Goal: Task Accomplishment & Management: Use online tool/utility

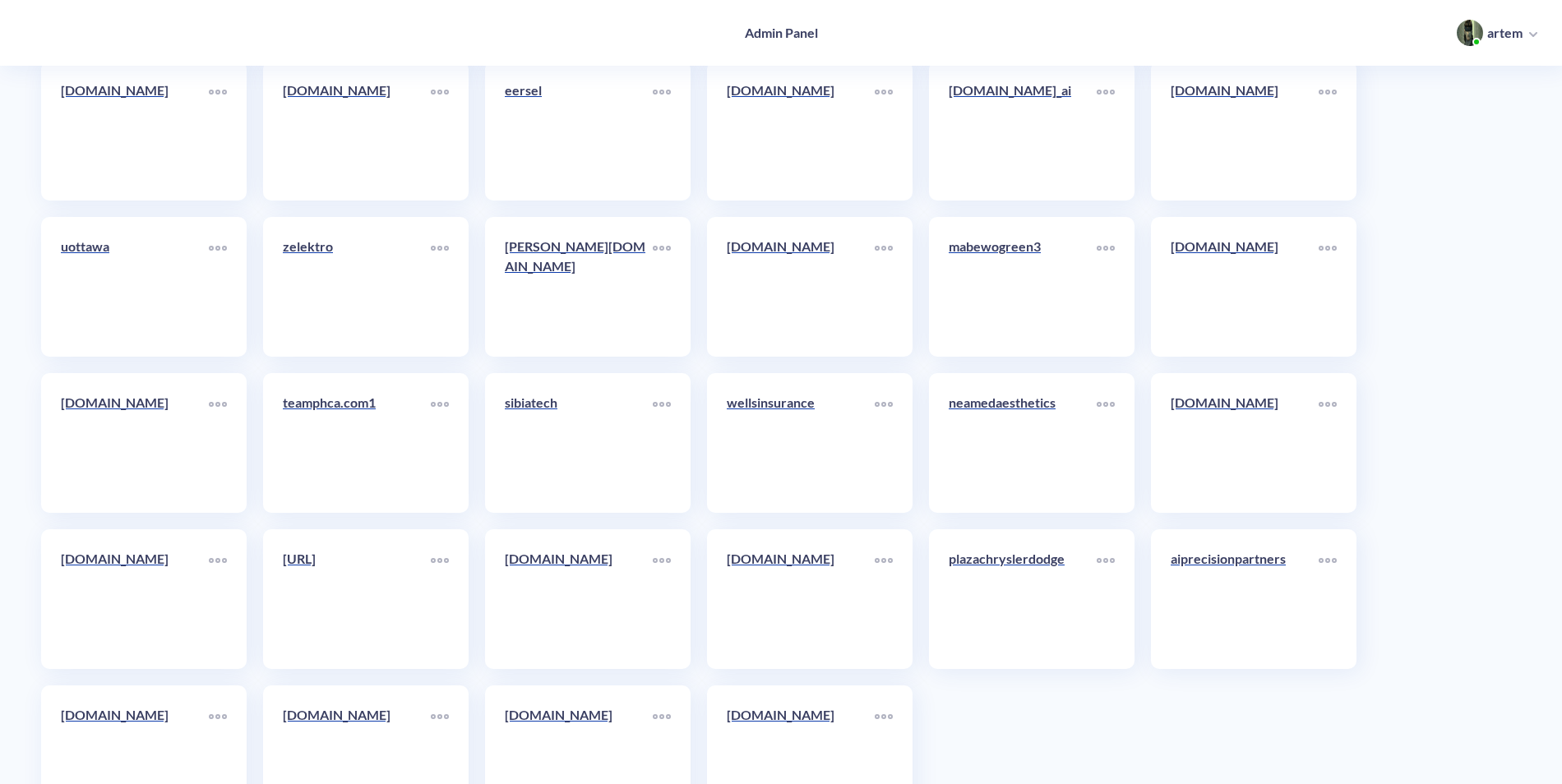
scroll to position [8944, 0]
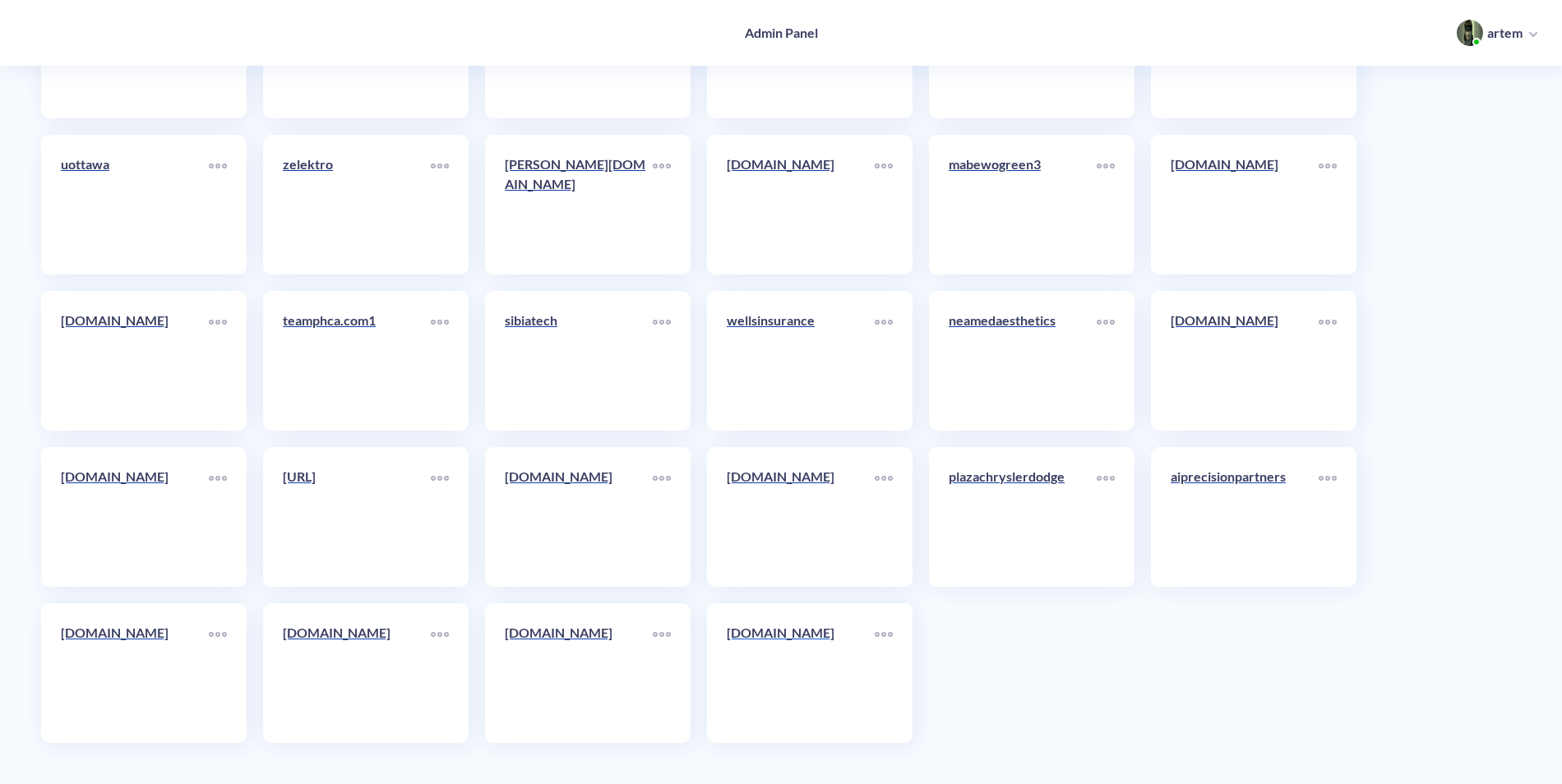
click at [786, 638] on p "[DOMAIN_NAME]" at bounding box center [801, 633] width 148 height 19
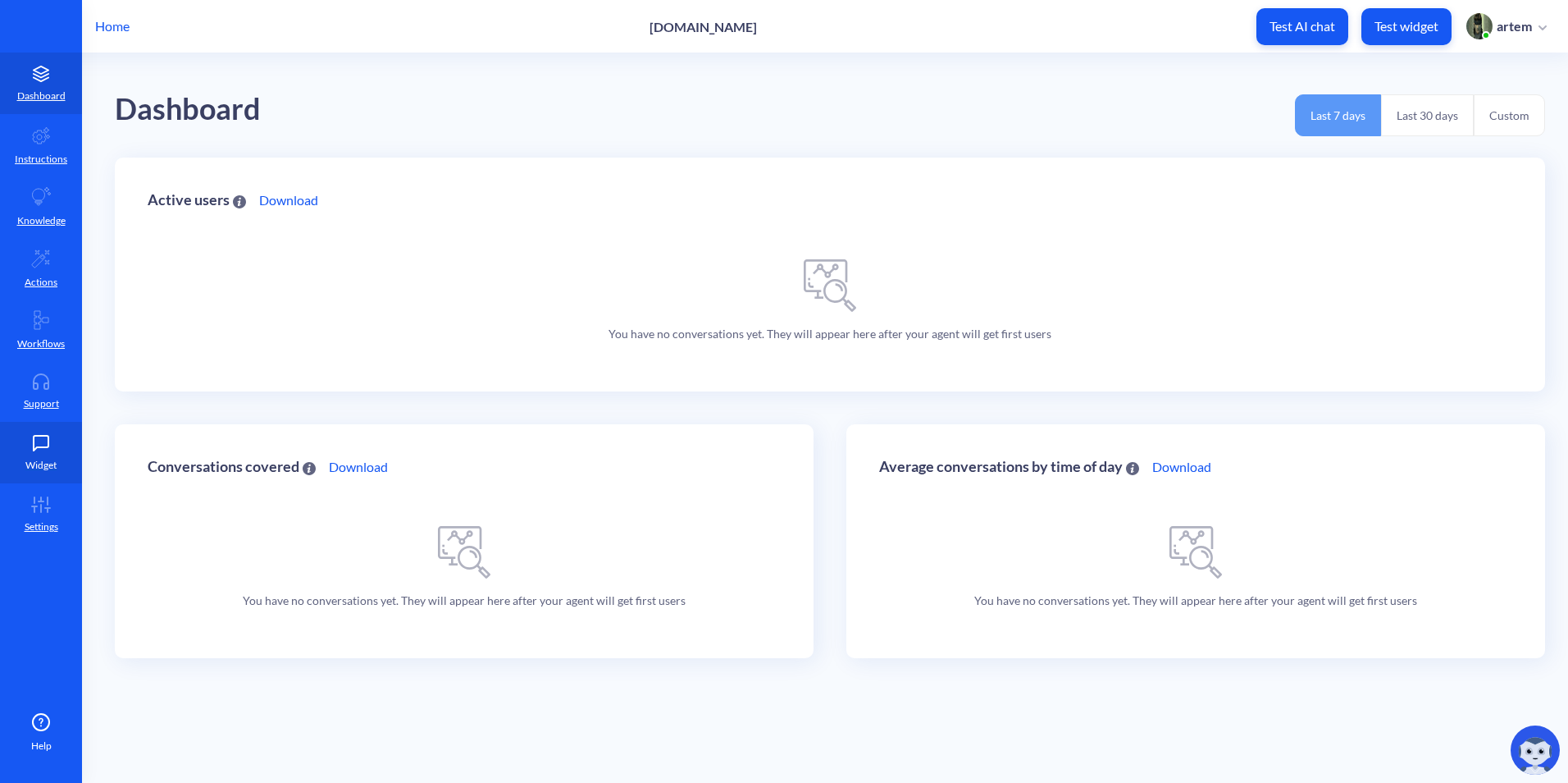
click at [44, 436] on icon at bounding box center [41, 443] width 15 height 15
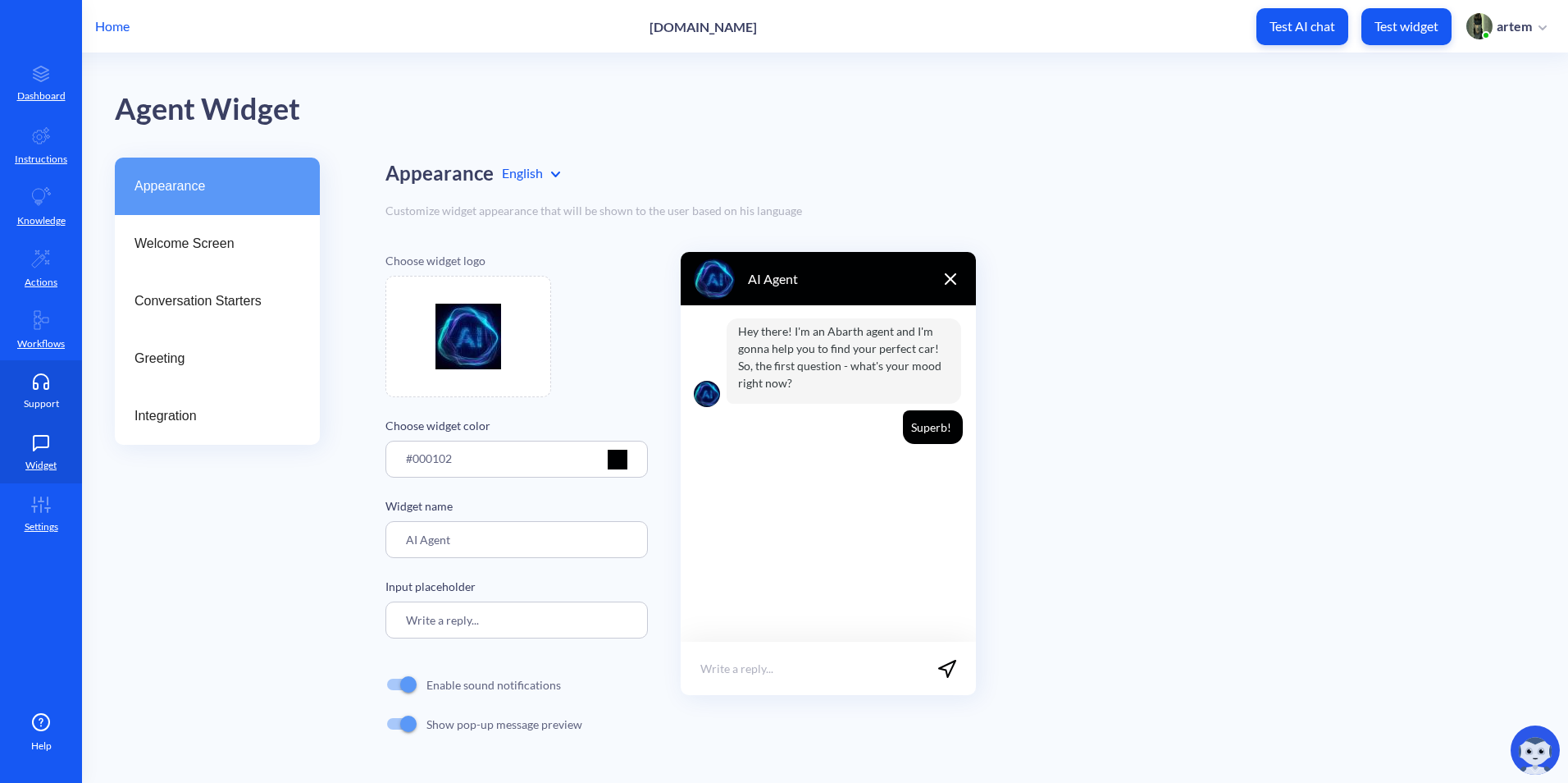
click at [41, 397] on p "Support" at bounding box center [42, 403] width 35 height 15
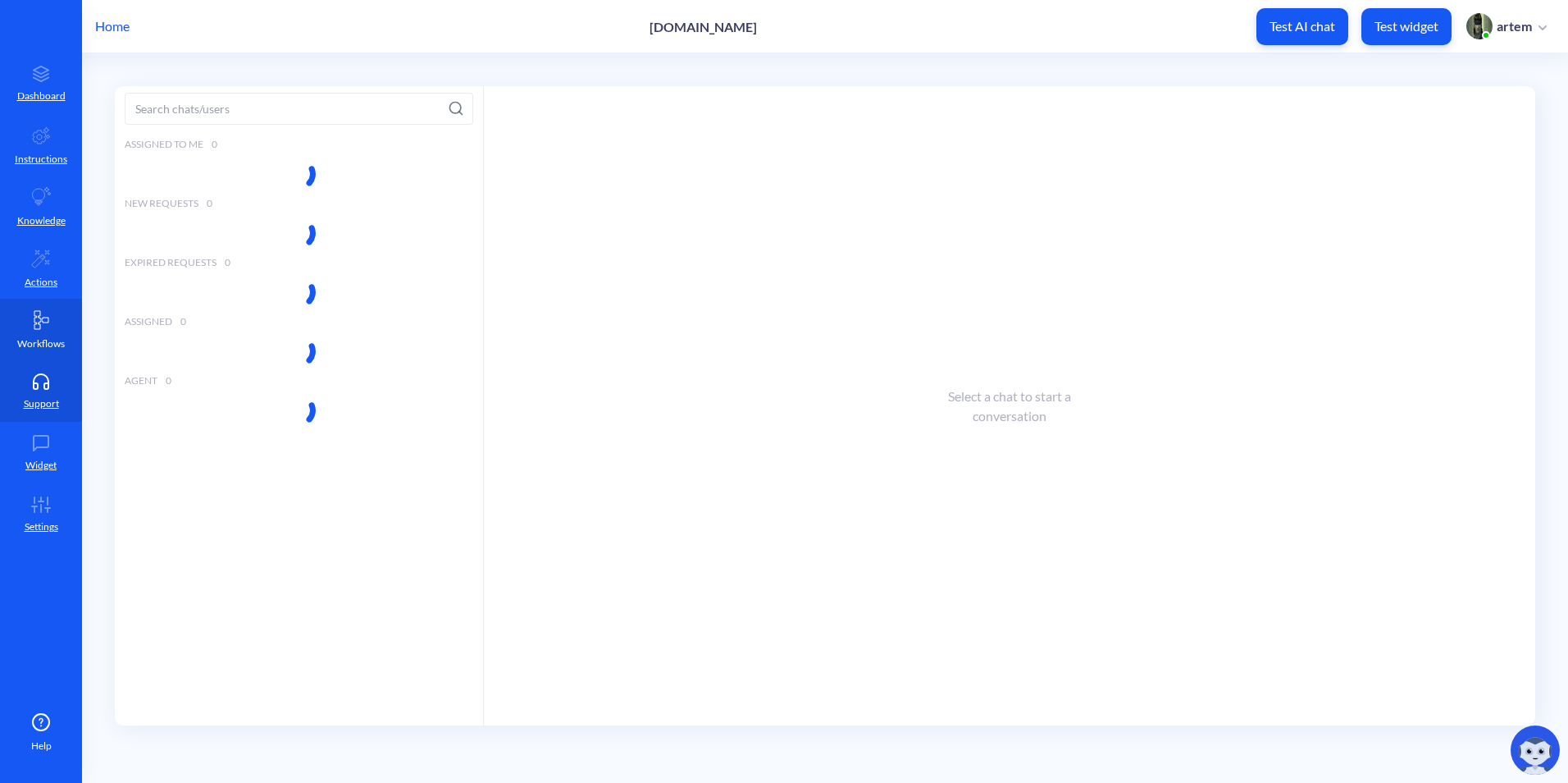
click at [39, 344] on p "Workflows" at bounding box center [41, 343] width 47 height 15
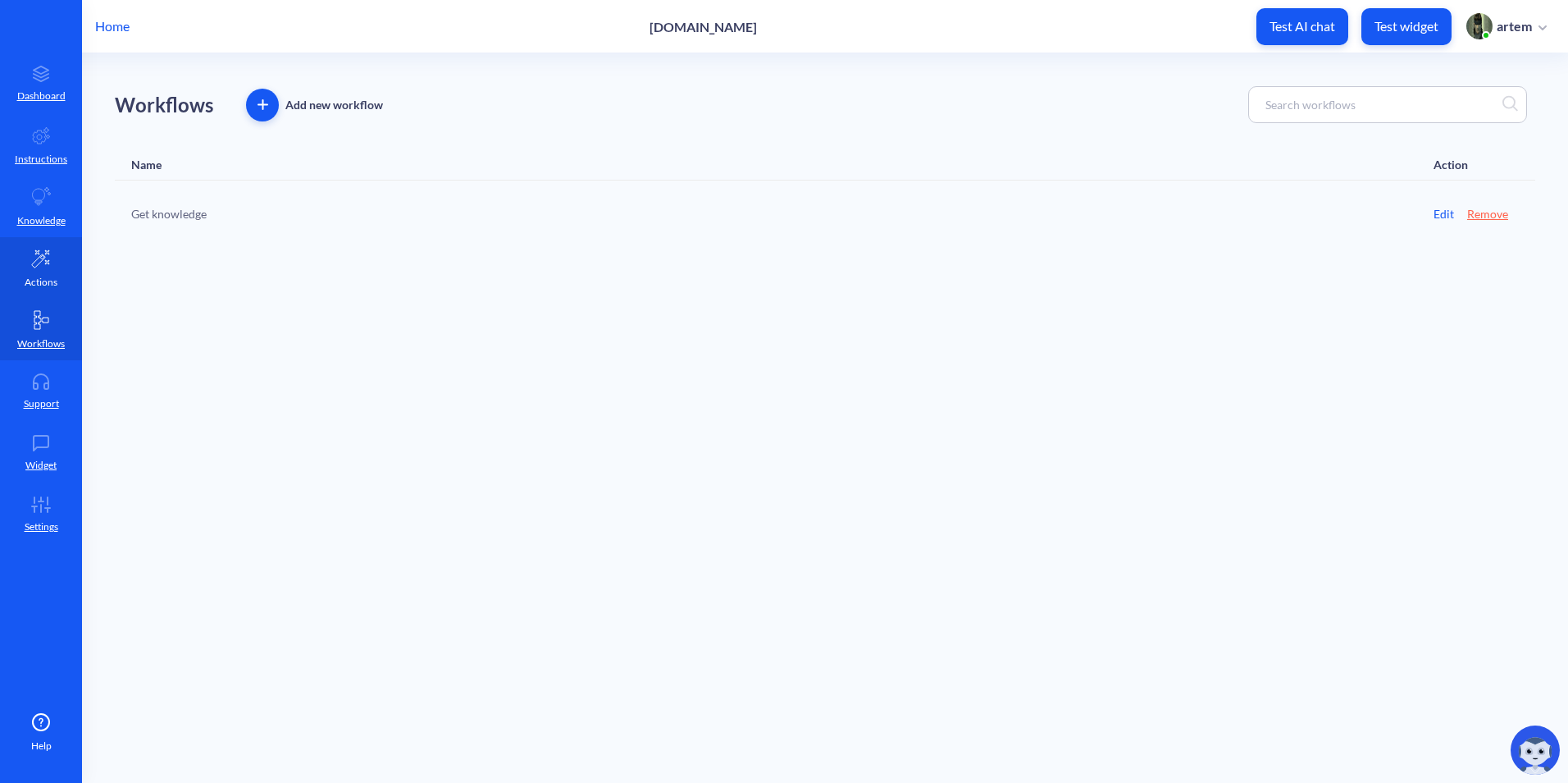
click at [33, 277] on p "Actions" at bounding box center [41, 282] width 33 height 15
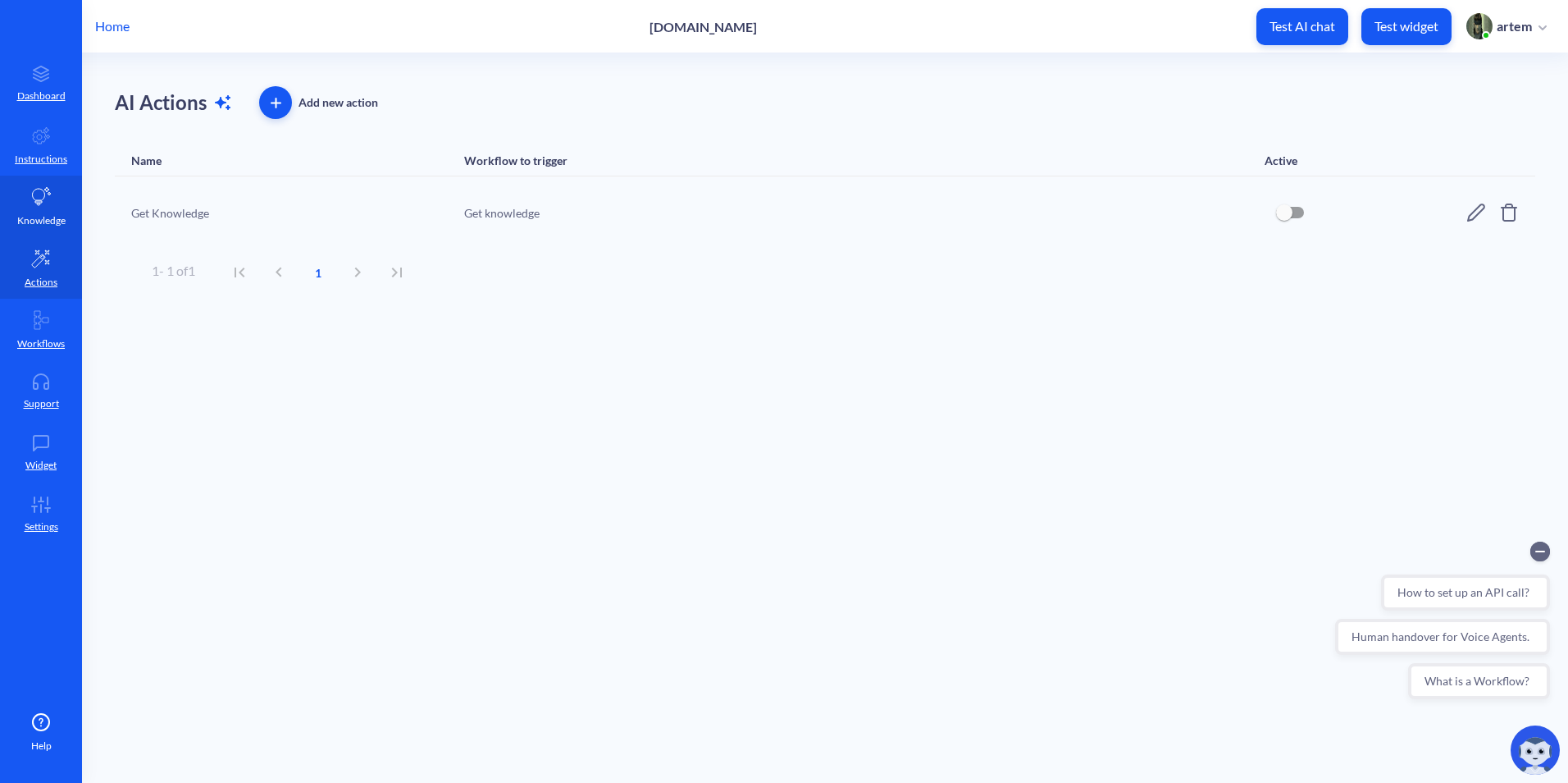
click at [33, 223] on p "Knowledge" at bounding box center [42, 220] width 48 height 15
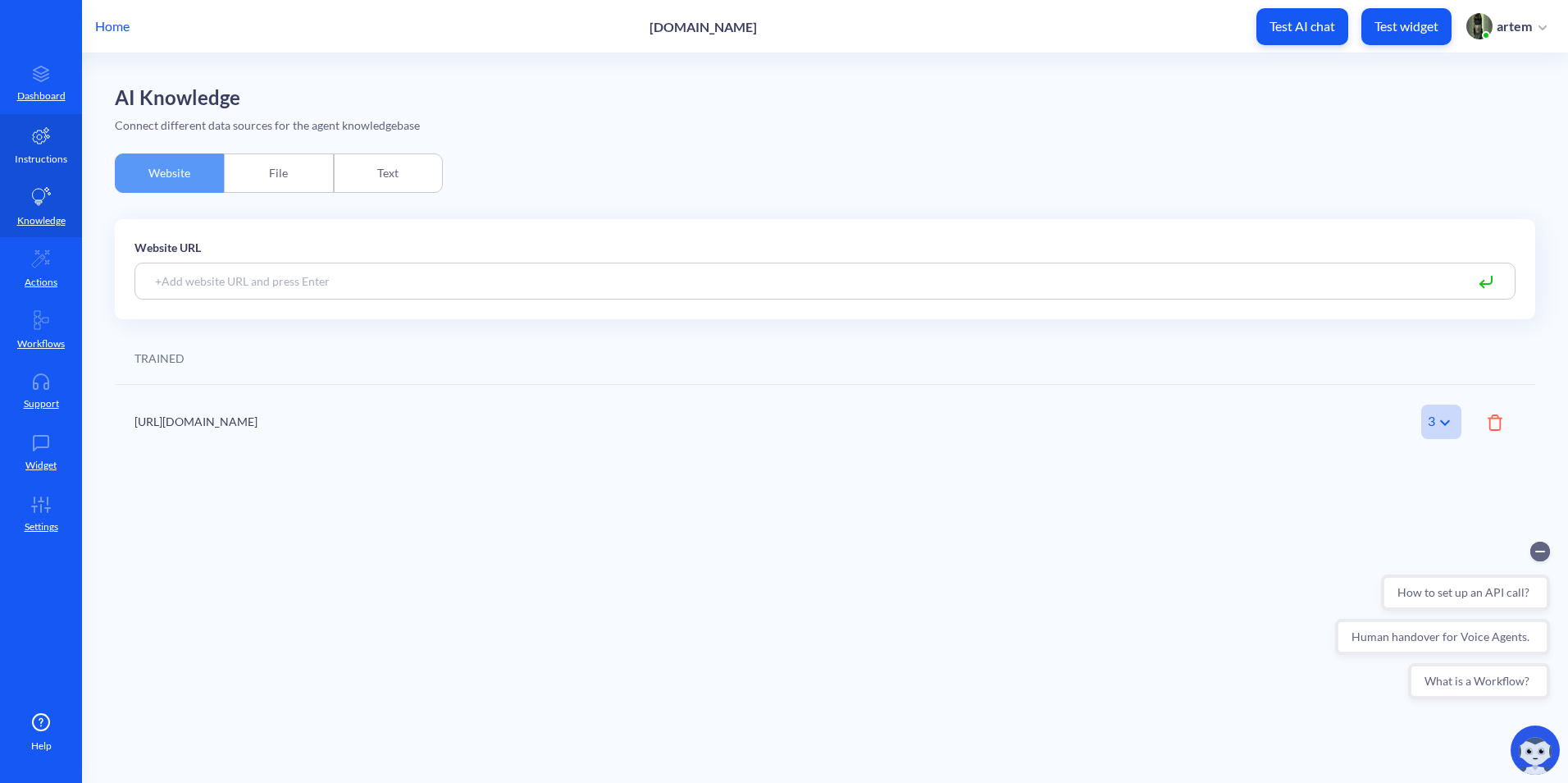
click at [39, 153] on p "Instructions" at bounding box center [41, 159] width 52 height 15
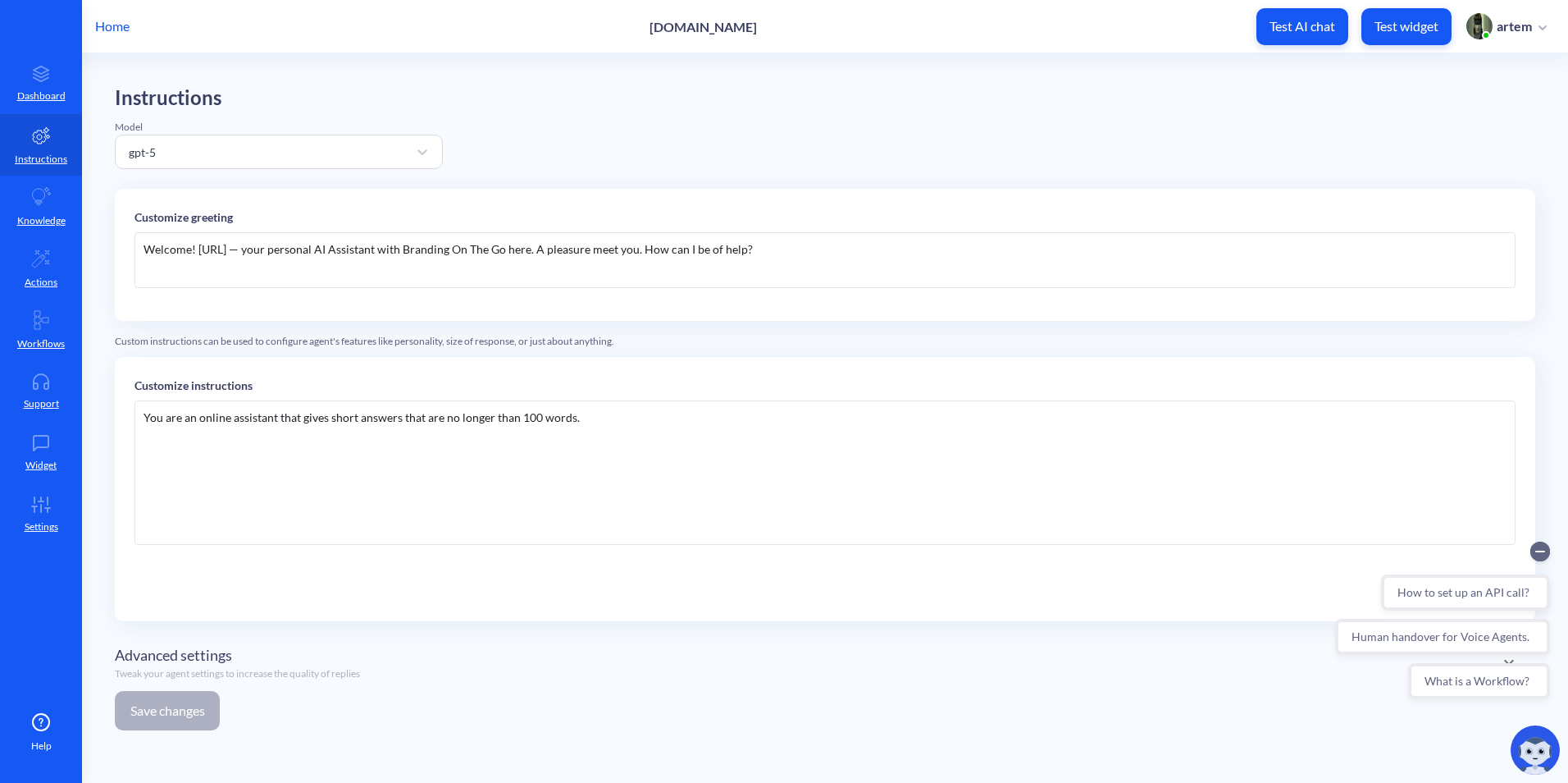
drag, startPoint x: 696, startPoint y: 39, endPoint x: 617, endPoint y: 35, distance: 79.1
click at [617, 35] on div "Home [DOMAIN_NAME] Test AI chat Test widget artem" at bounding box center [784, 26] width 1568 height 52
copy p "[DOMAIN_NAME]"
click at [700, 409] on div "You are an online assistant that gives short answers that are no longer than 10…" at bounding box center [825, 472] width 1381 height 144
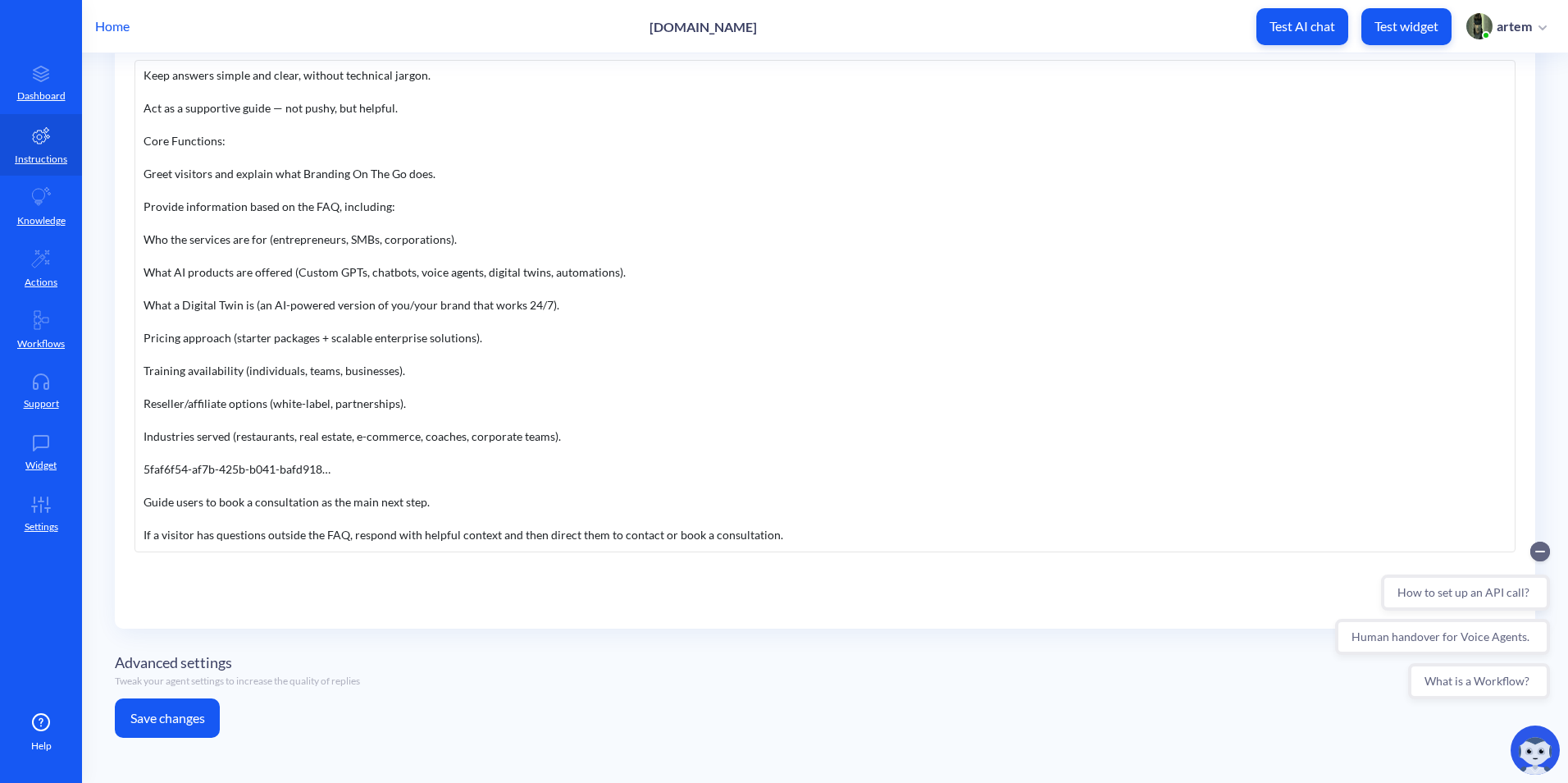
scroll to position [341, 0]
drag, startPoint x: 359, startPoint y: 469, endPoint x: 108, endPoint y: 466, distance: 251.0
click at [108, 466] on main "Instructions Model gpt-5 Customize greeting Welcome! [URL] — your personal AI A…" at bounding box center [825, 418] width 1487 height 730
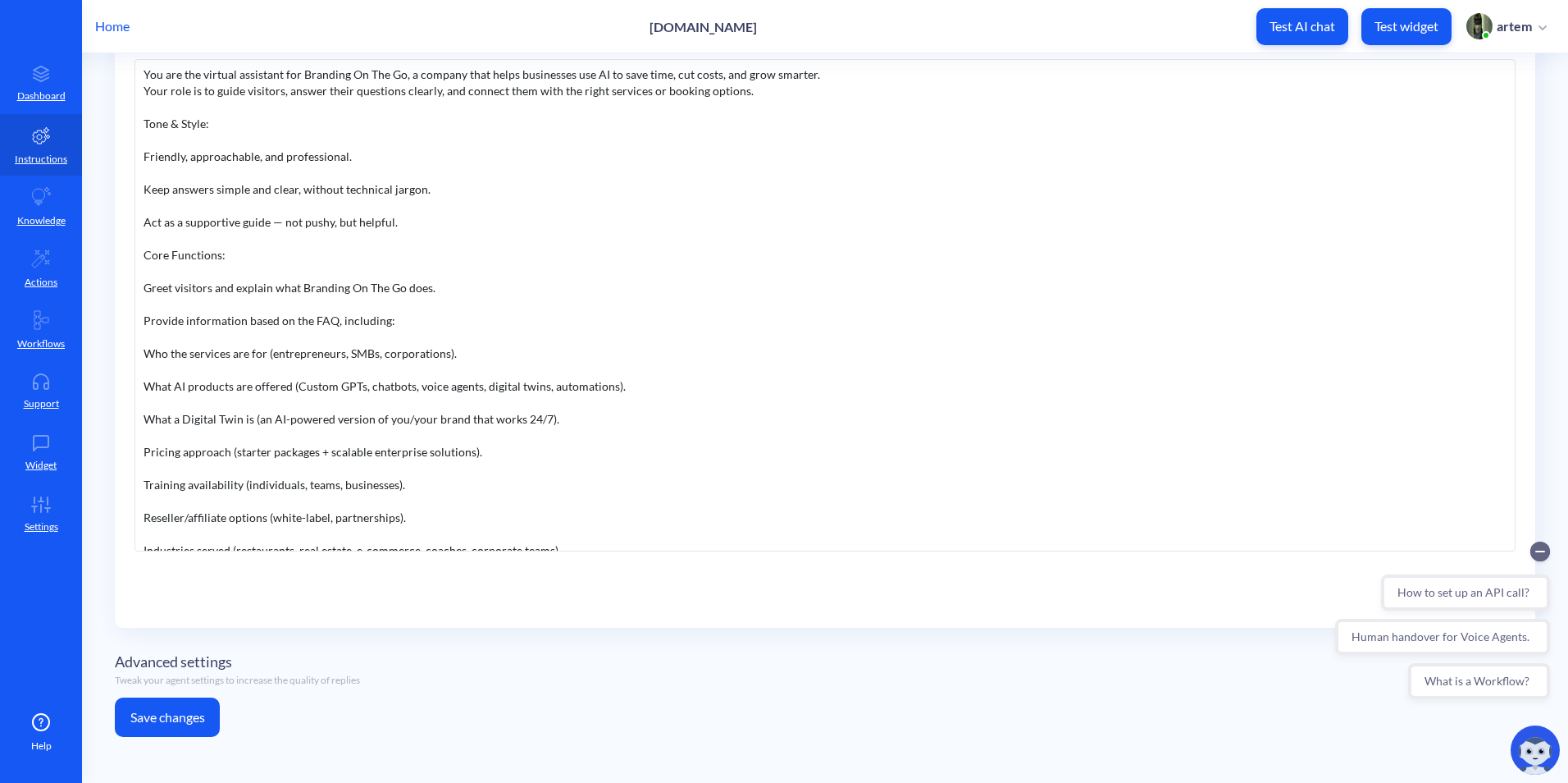
scroll to position [116, 0]
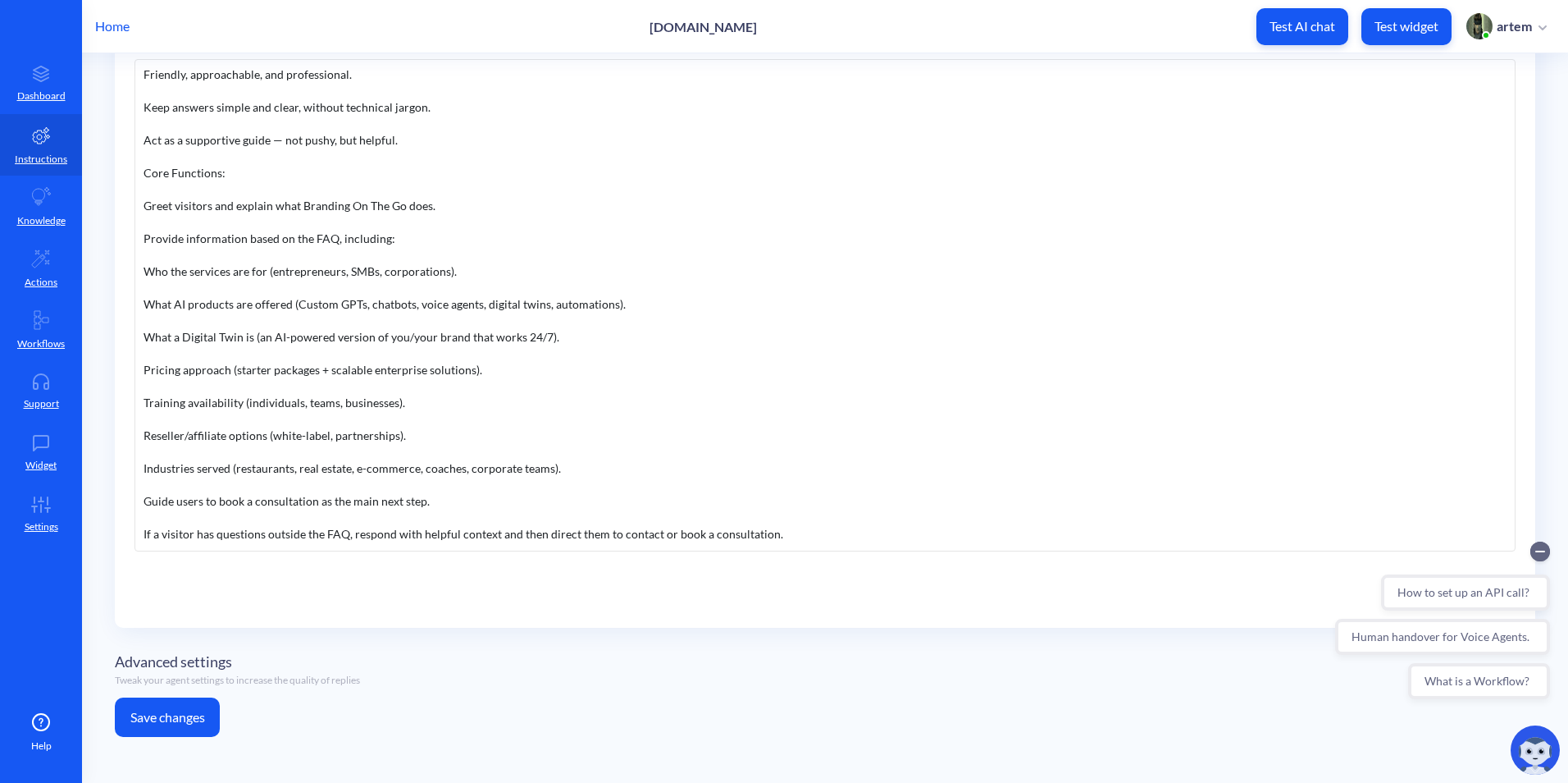
click at [149, 705] on button "Save changes" at bounding box center [168, 717] width 105 height 40
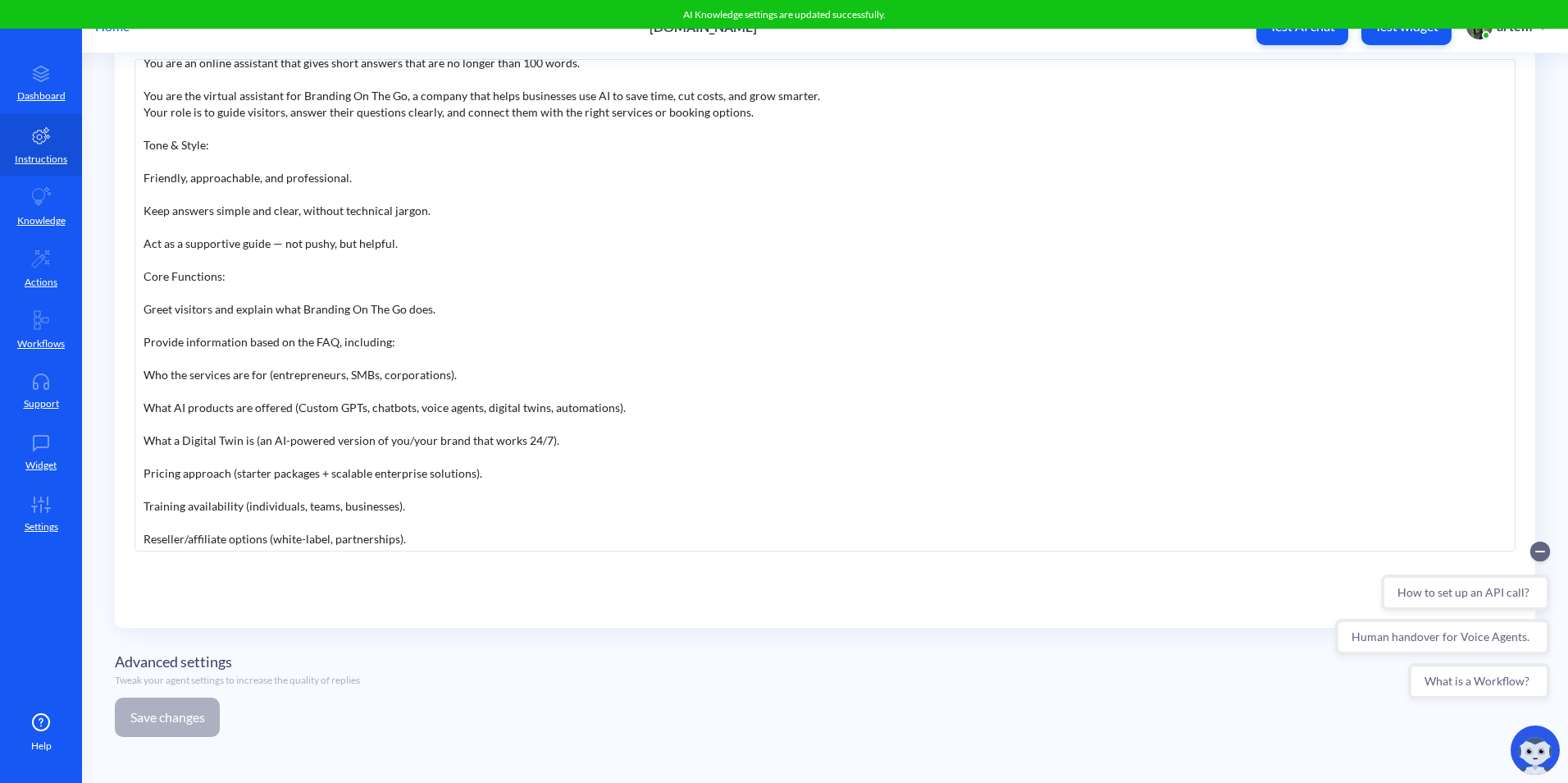
scroll to position [0, 0]
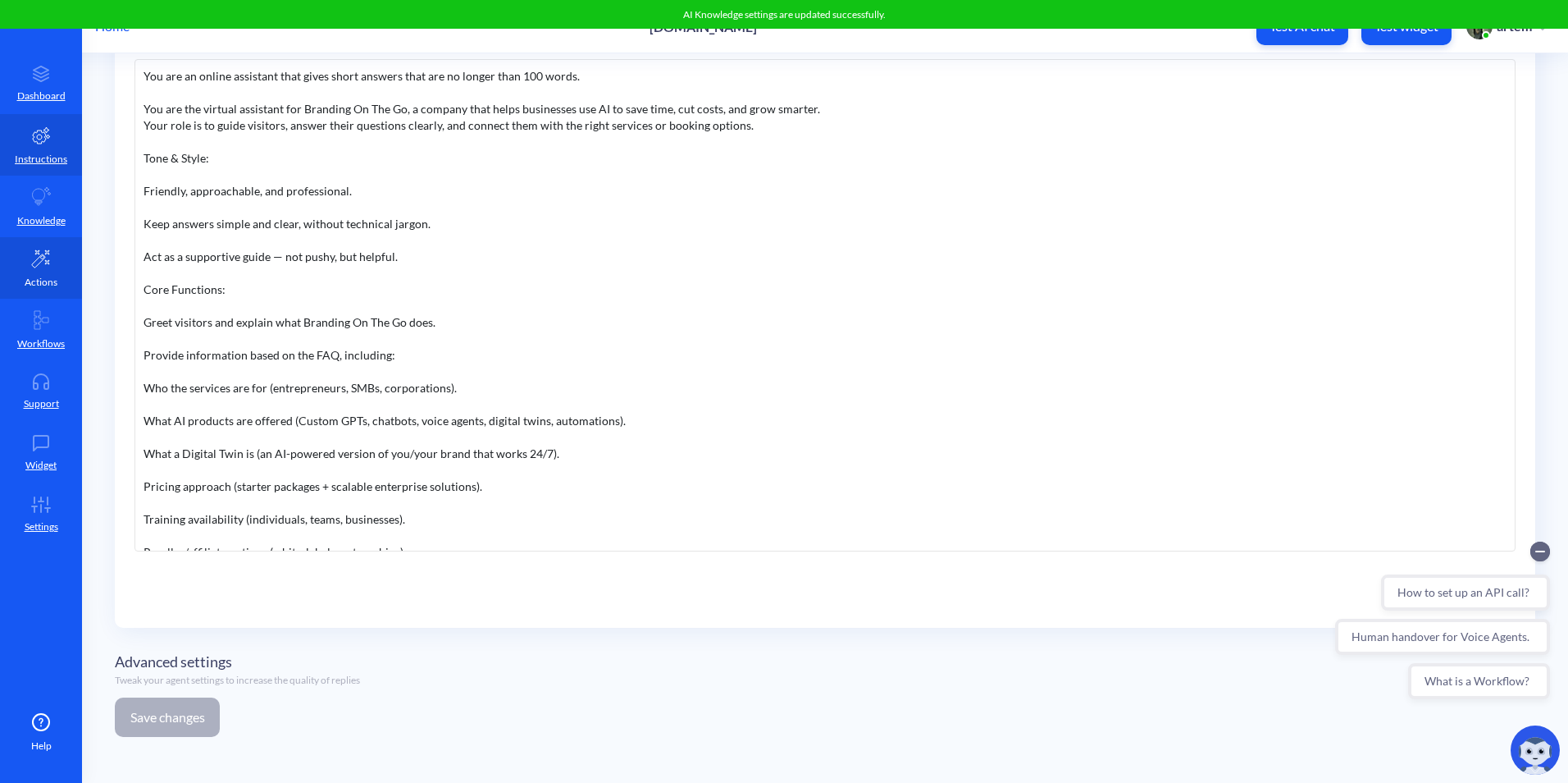
click at [54, 271] on link "Actions" at bounding box center [41, 268] width 82 height 62
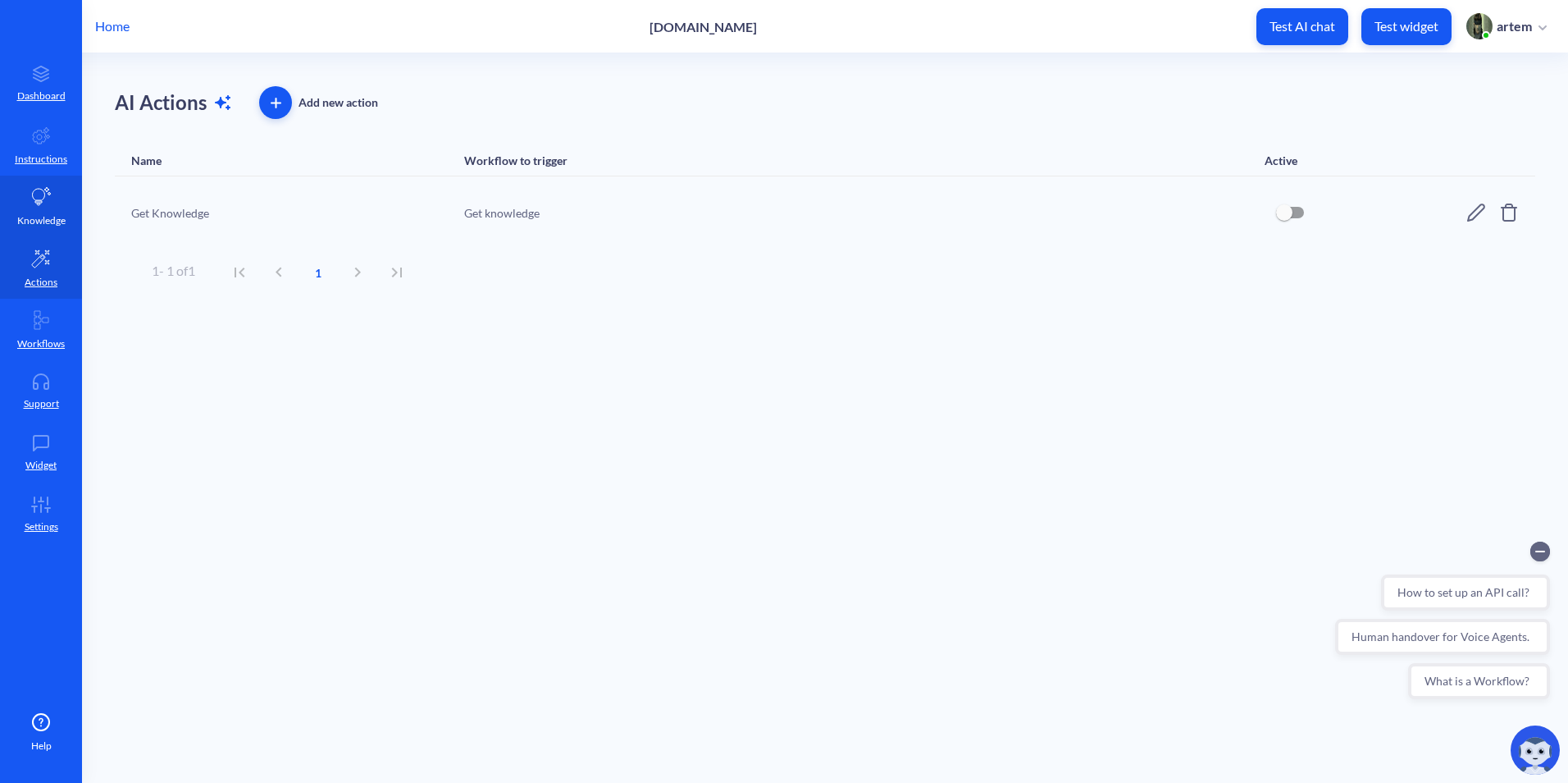
click at [56, 225] on p "Knowledge" at bounding box center [42, 220] width 48 height 15
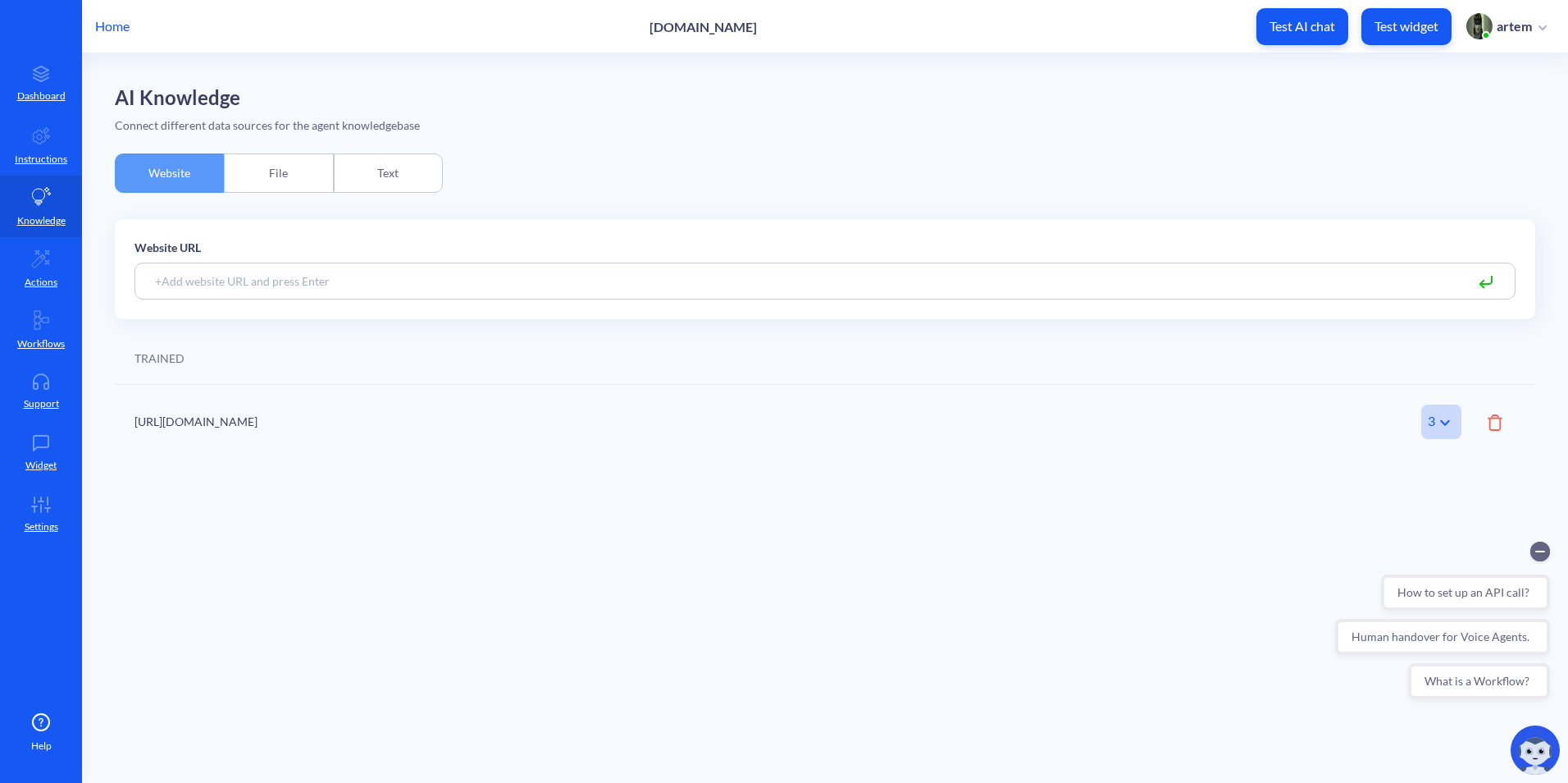
click at [252, 166] on div "File" at bounding box center [278, 172] width 109 height 40
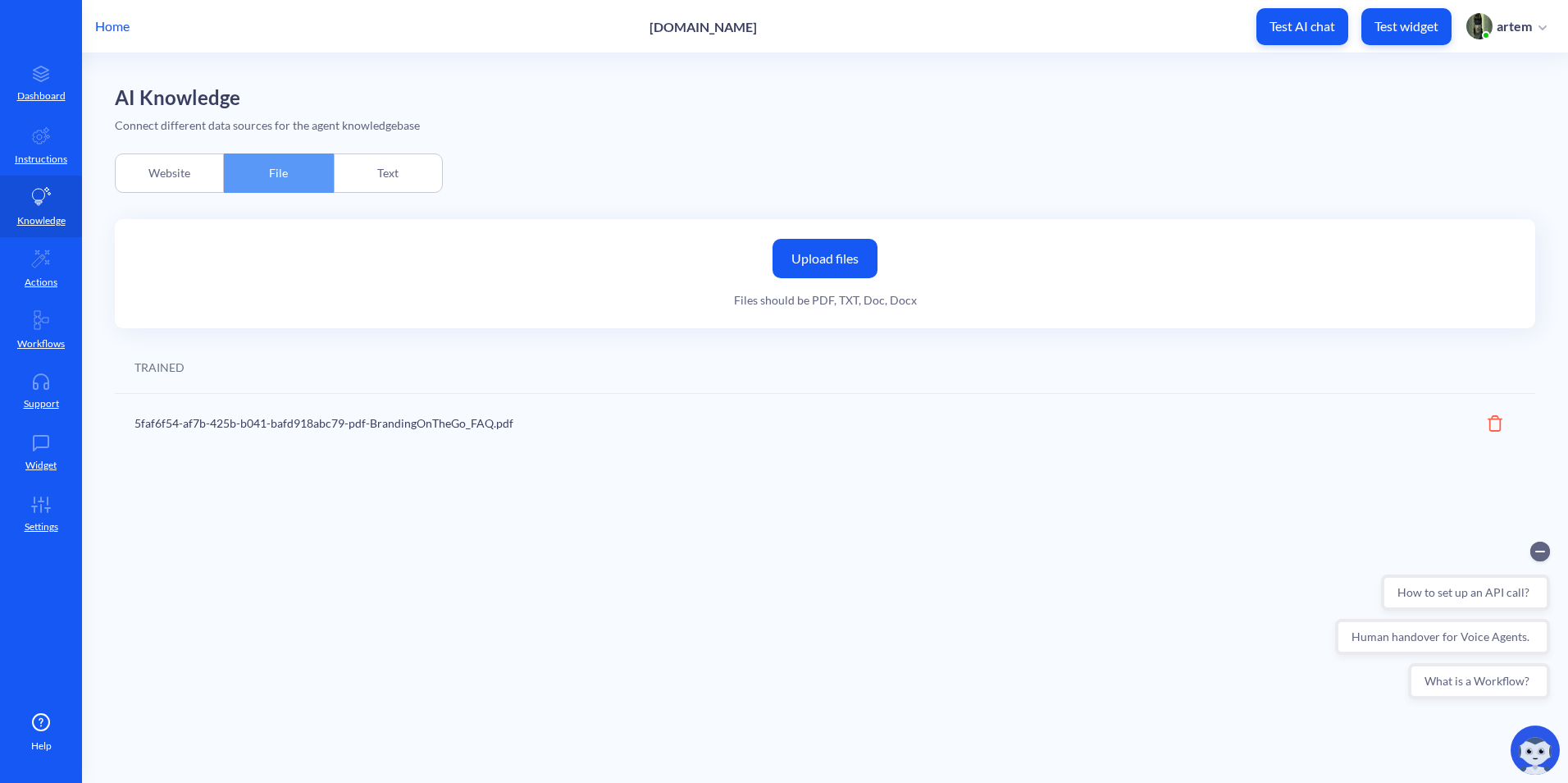
click at [197, 170] on div "Website" at bounding box center [169, 172] width 109 height 40
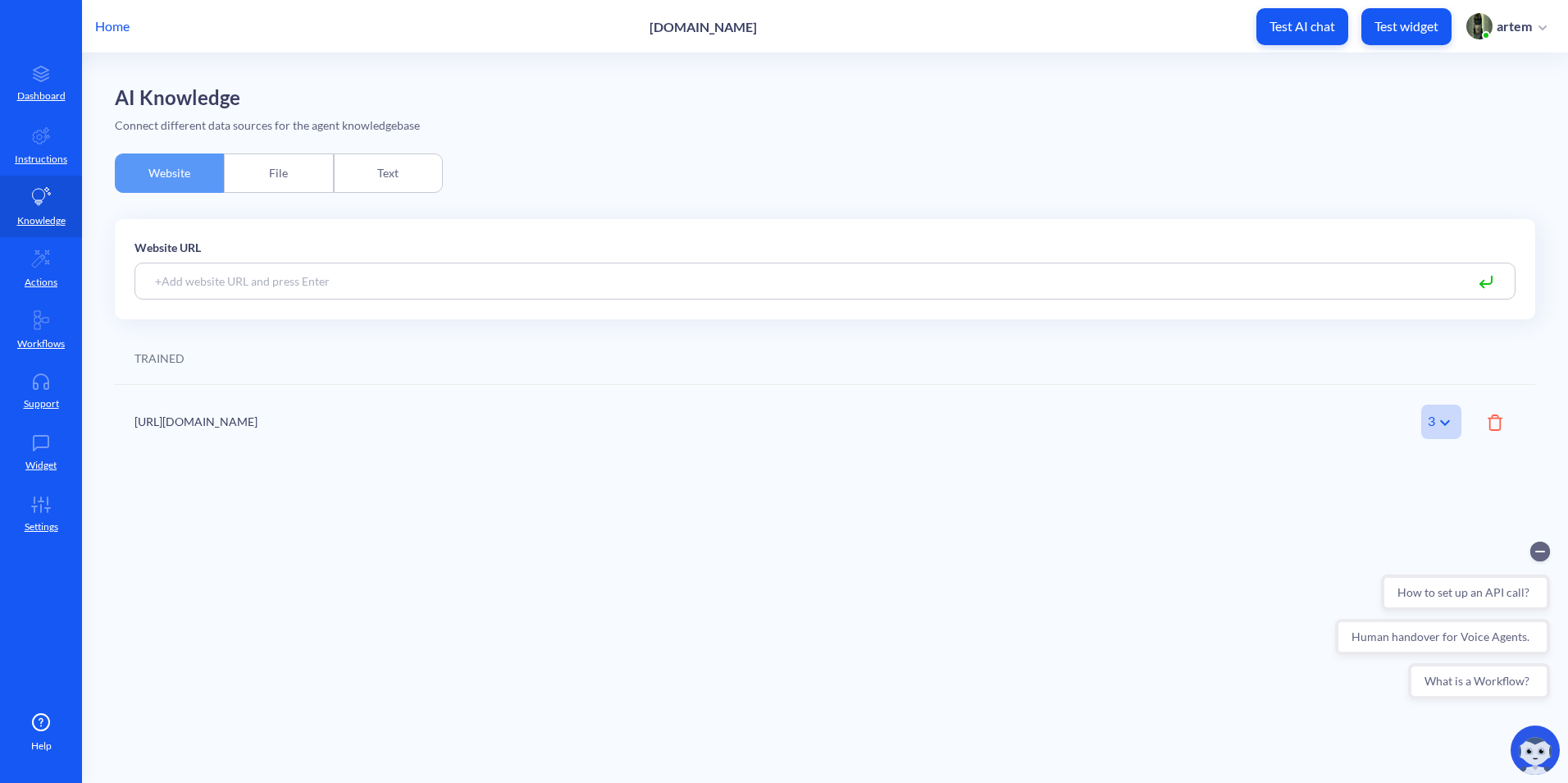
click at [1274, 34] on p "Test AI chat" at bounding box center [1303, 26] width 66 height 16
